Goal: Task Accomplishment & Management: Manage account settings

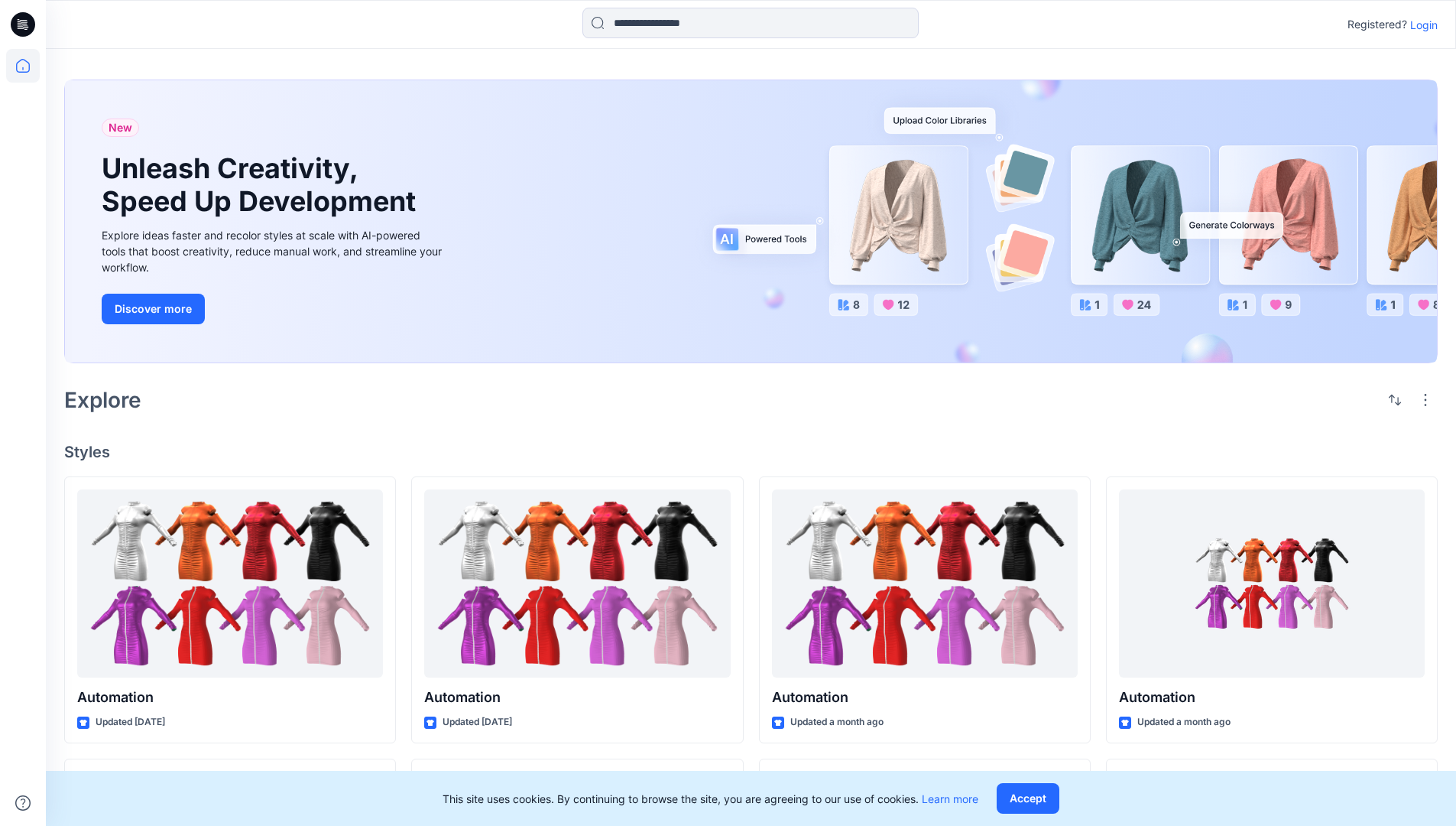
click at [1420, 24] on p "Login" at bounding box center [1424, 24] width 28 height 16
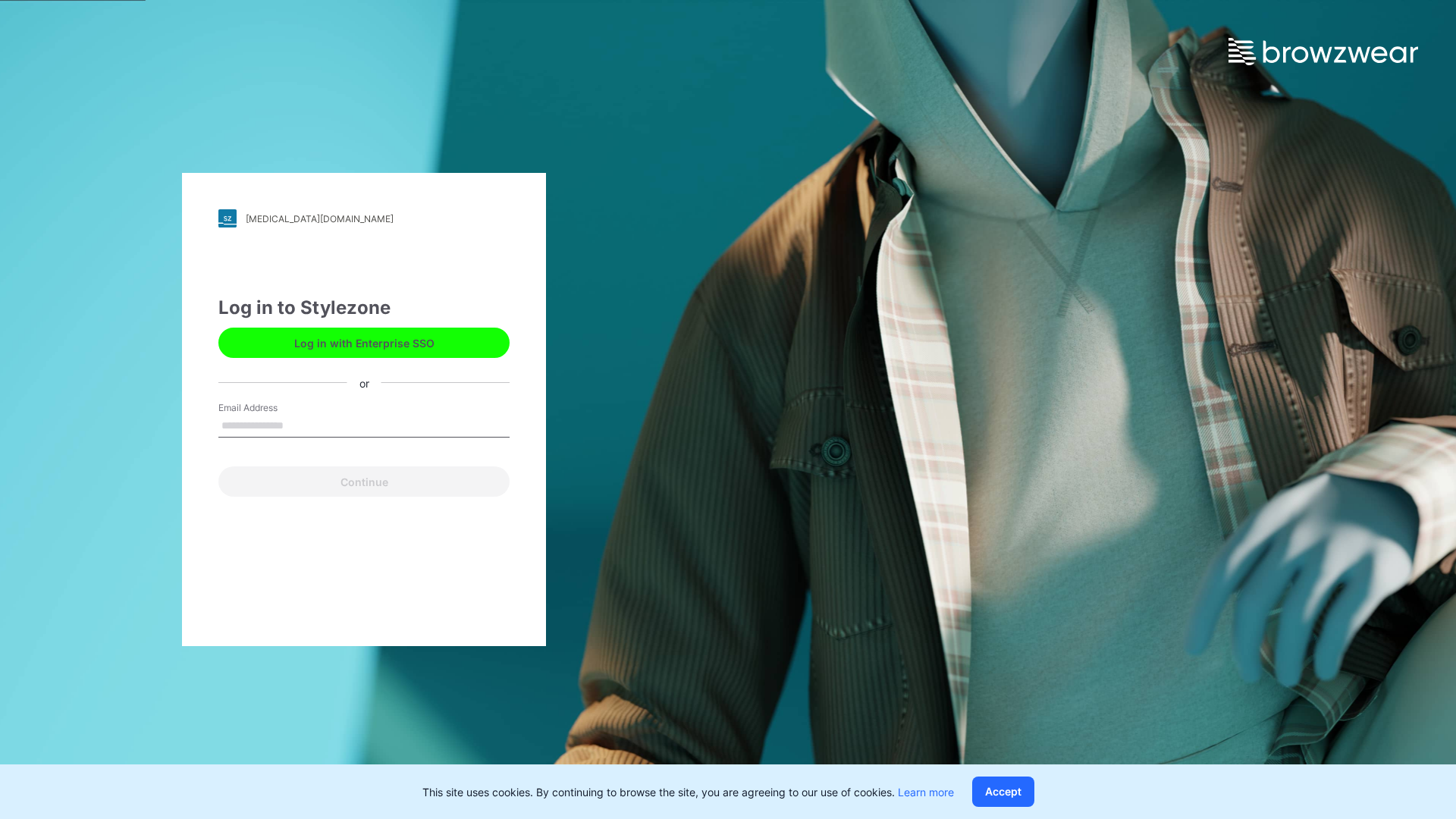
click at [300, 424] on input "Email Address" at bounding box center [364, 425] width 292 height 22
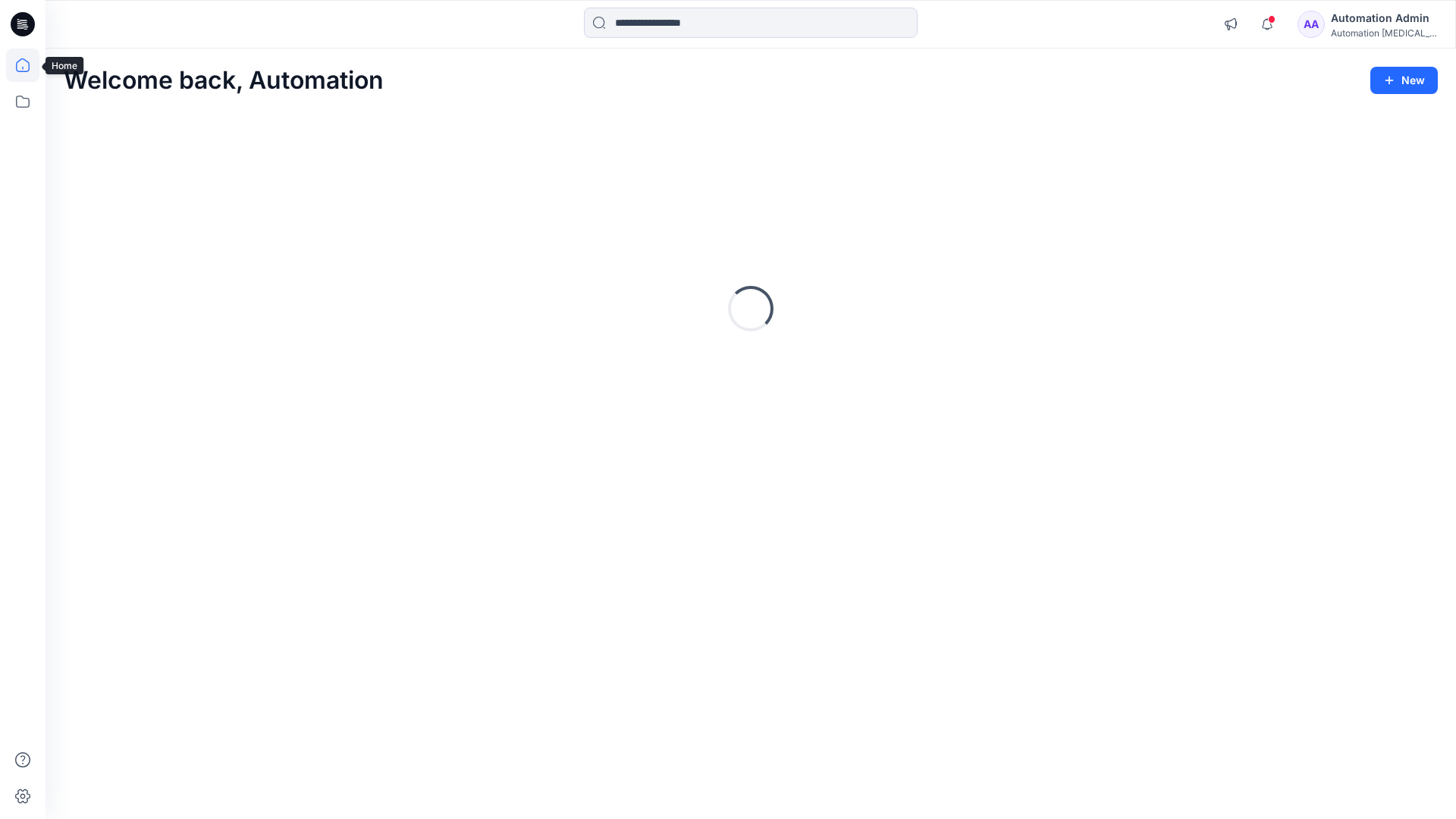
click at [29, 66] on icon at bounding box center [22, 65] width 13 height 13
click at [1339, 27] on div "AA Automation Admin Automation [MEDICAL_DATA]..." at bounding box center [1367, 24] width 140 height 31
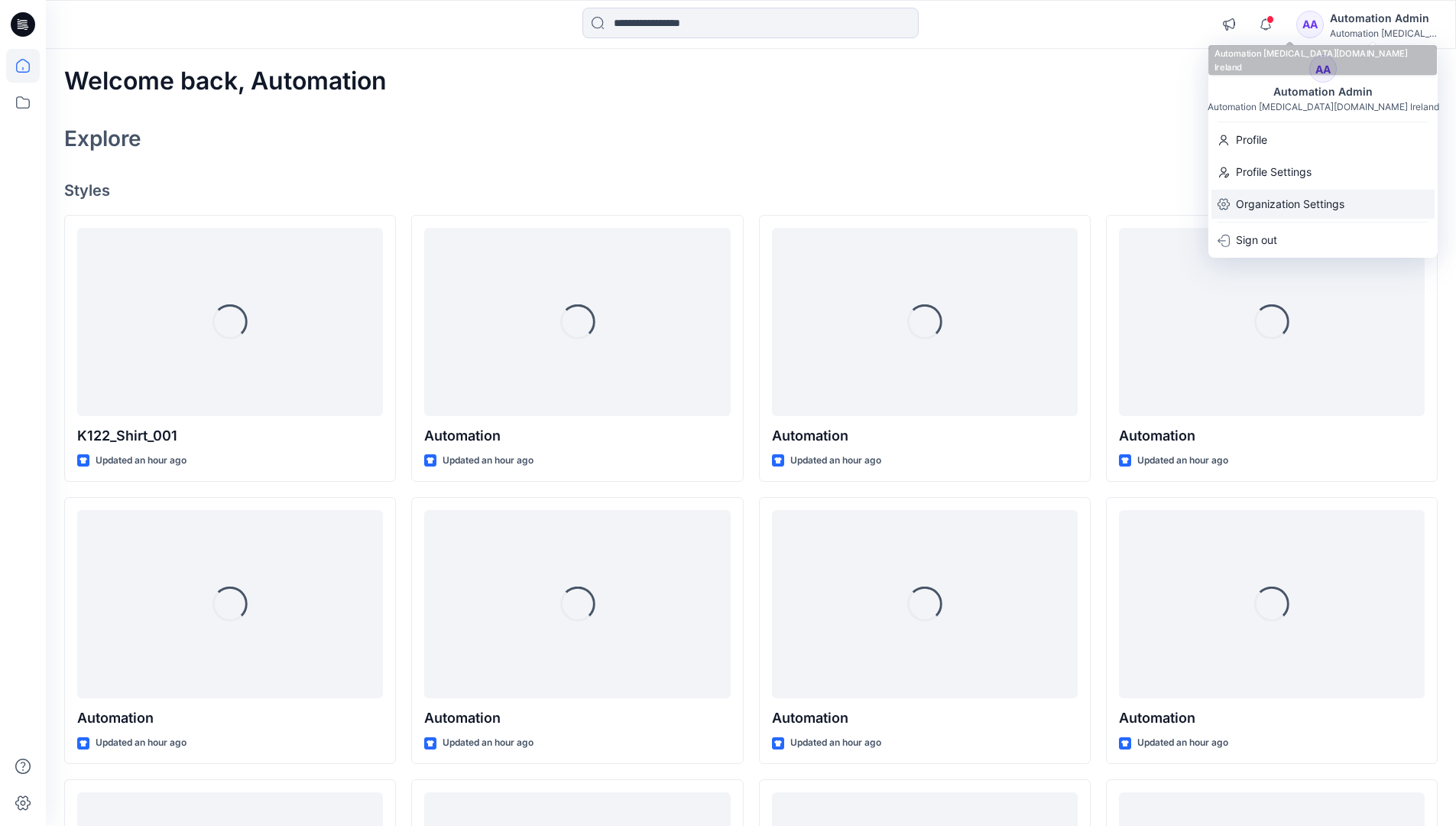
click at [1288, 199] on p "Organization Settings" at bounding box center [1290, 204] width 109 height 29
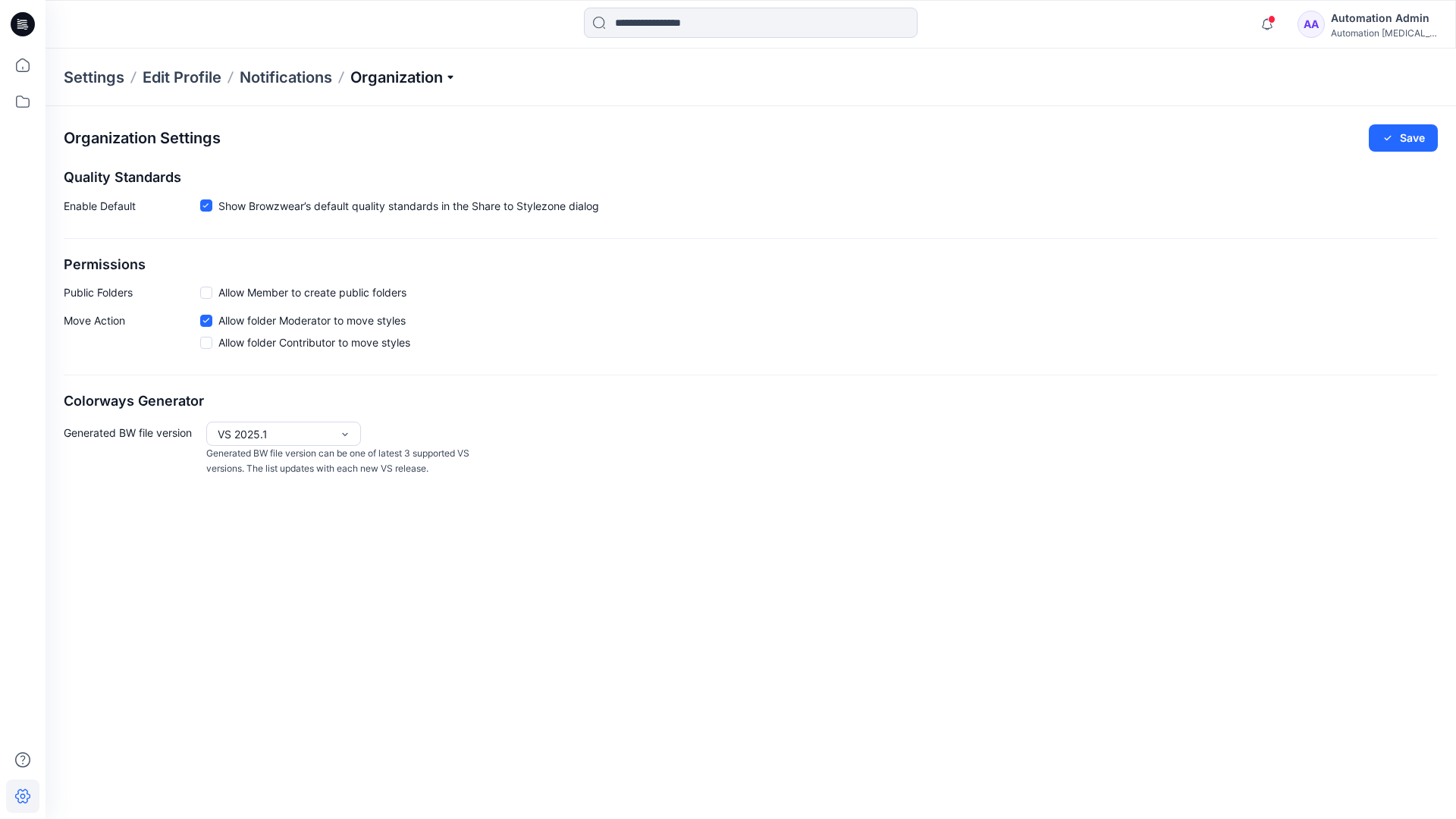
click at [402, 74] on p "Organization" at bounding box center [404, 77] width 106 height 22
click at [430, 170] on link "Edit Style Information Fields" at bounding box center [405, 173] width 222 height 31
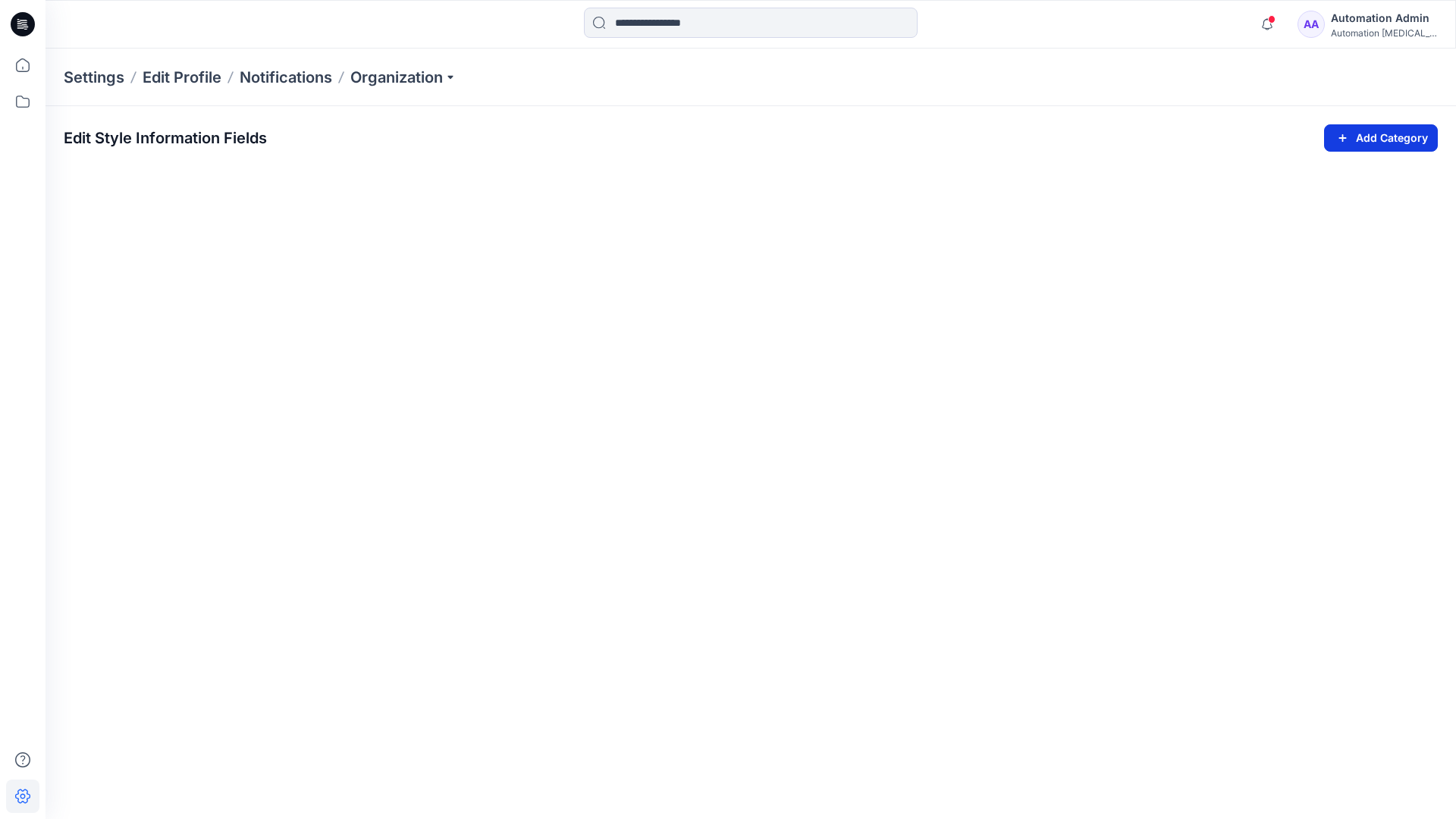
click at [1339, 134] on icon "button" at bounding box center [1342, 138] width 17 height 18
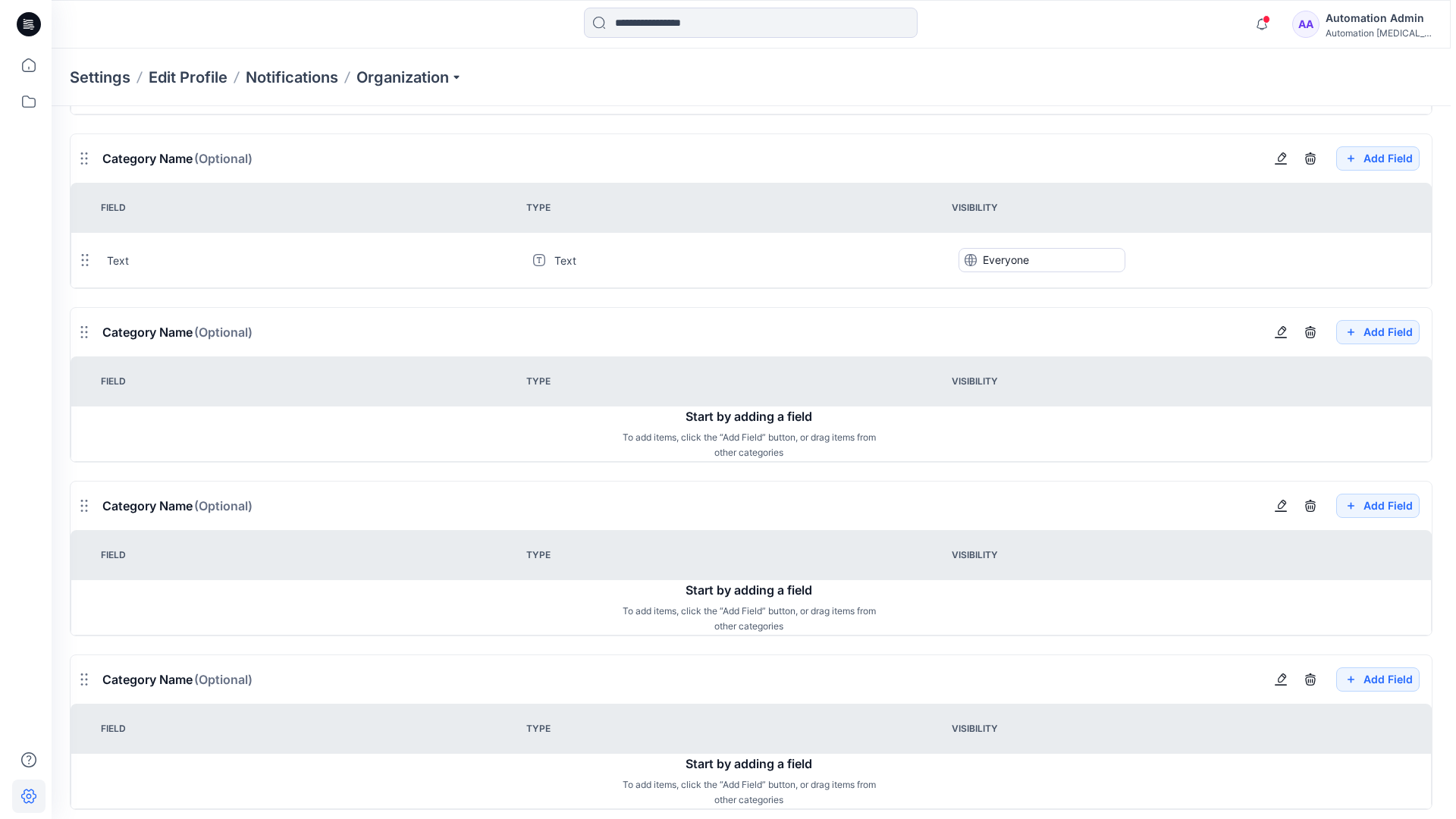
scroll to position [1645, 0]
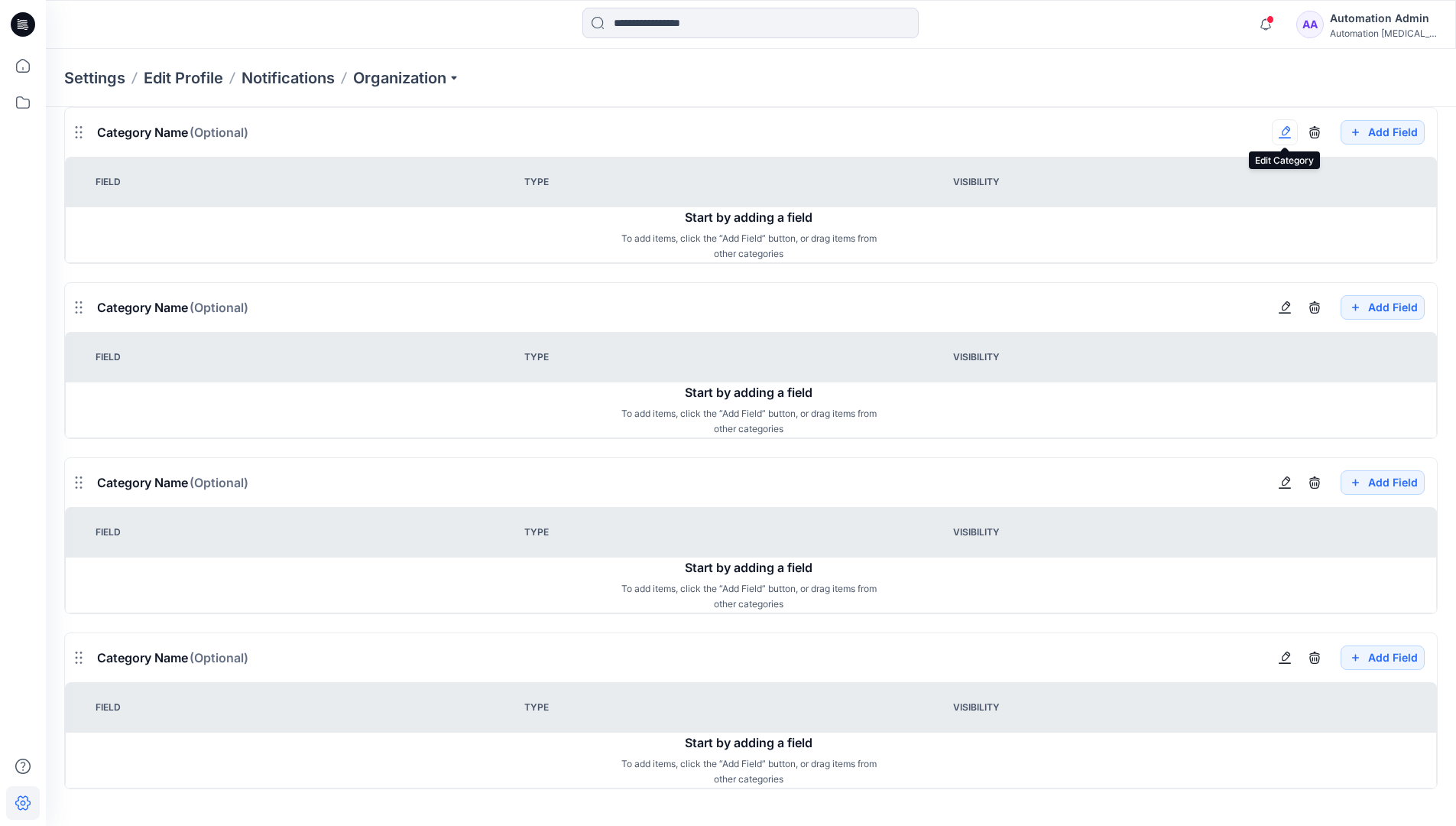
click at [1291, 141] on button "button" at bounding box center [1284, 132] width 26 height 26
type input "*******"
click at [1371, 309] on button "Add Field" at bounding box center [1383, 307] width 84 height 24
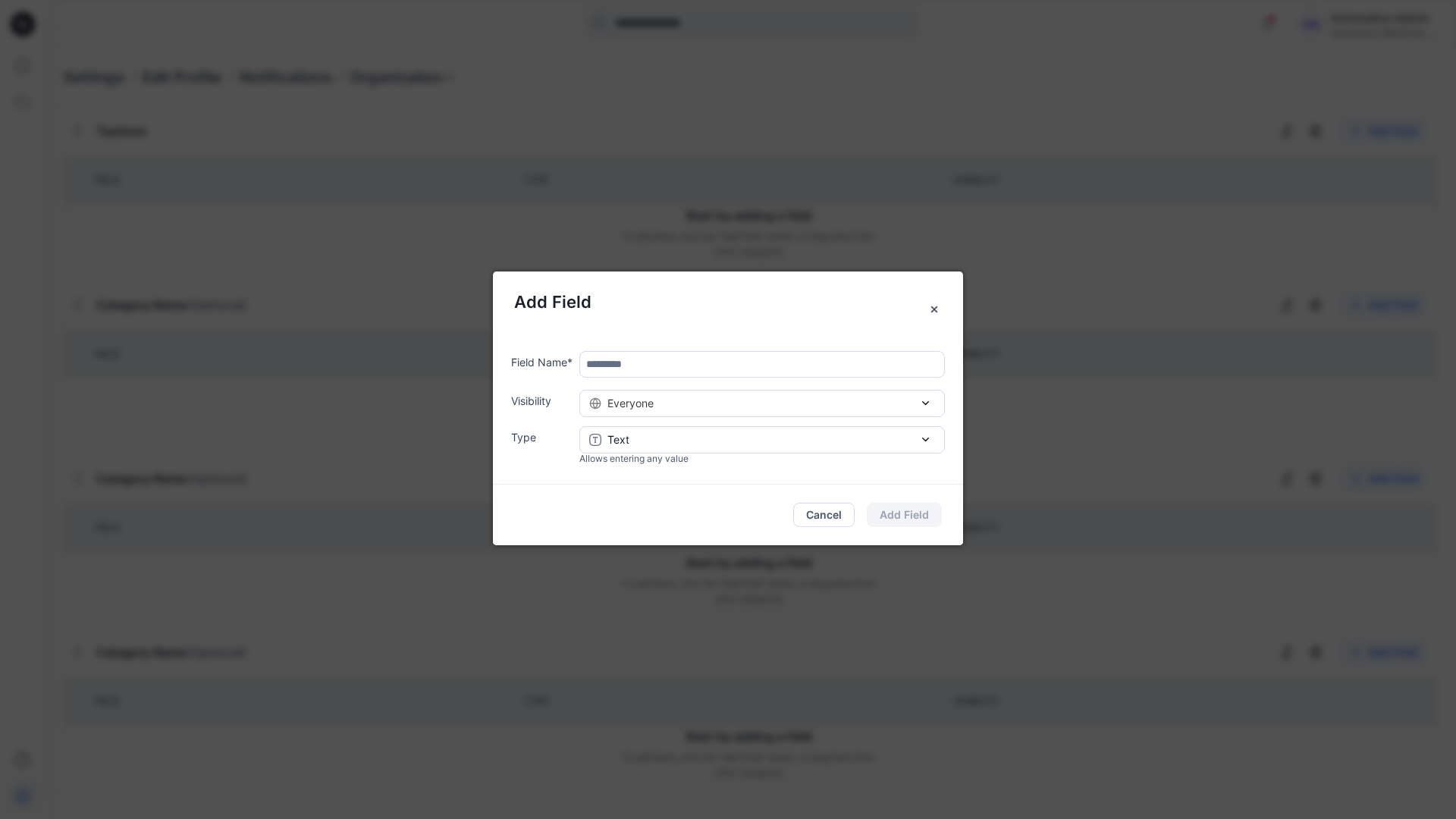
click at [650, 369] on input "text" at bounding box center [762, 365] width 365 height 27
type input "****"
click at [782, 408] on div "Everyone" at bounding box center [762, 403] width 346 height 16
click at [919, 514] on button "Add Field" at bounding box center [904, 514] width 75 height 24
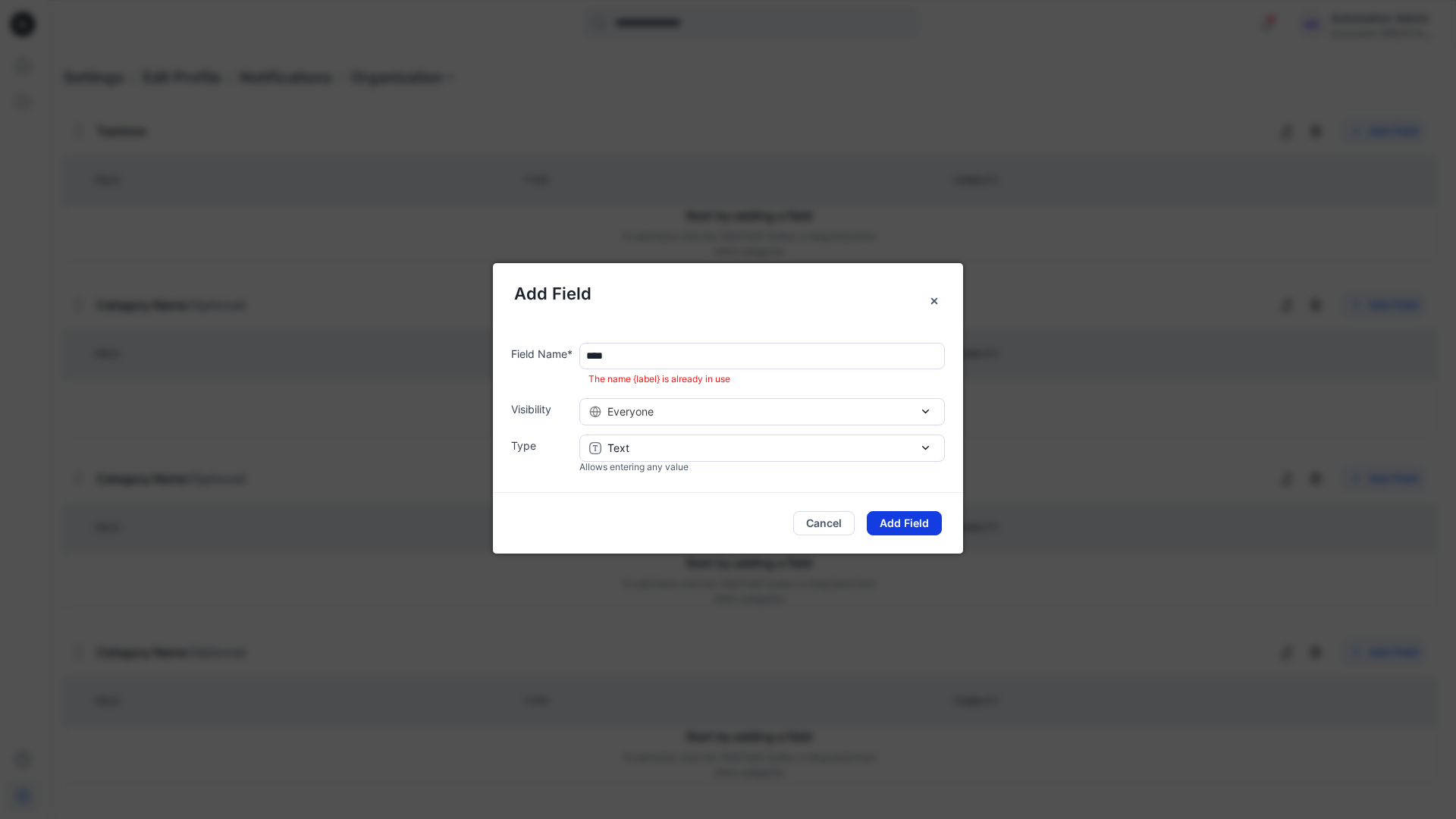
scroll to position [1366, 0]
